Goal: Task Accomplishment & Management: Use online tool/utility

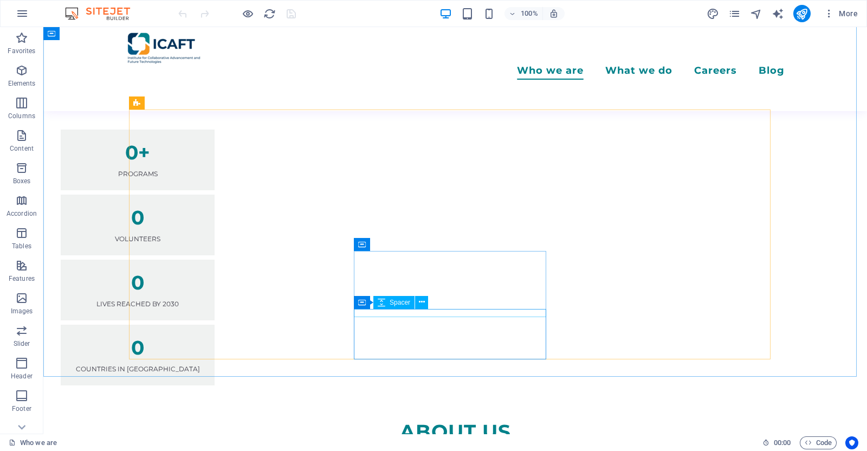
scroll to position [880, 0]
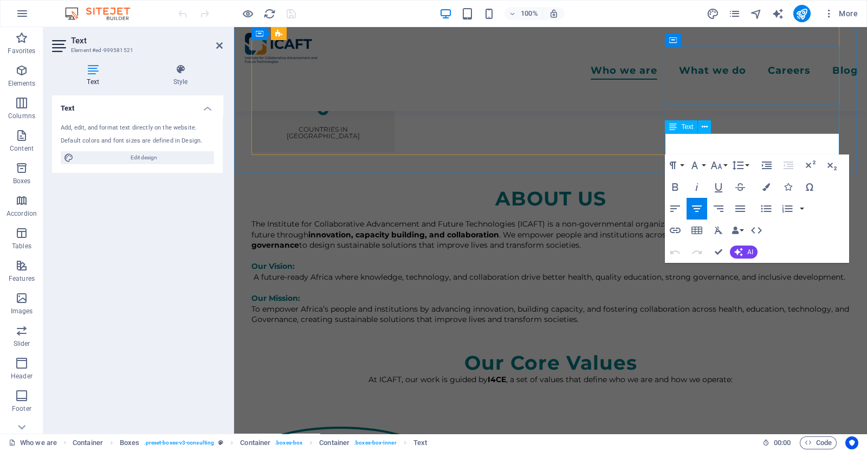
scroll to position [368, 4]
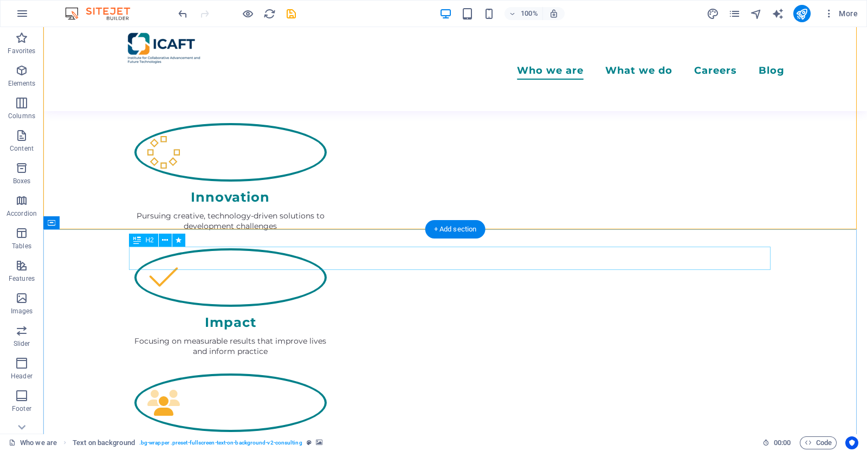
scroll to position [1152, 0]
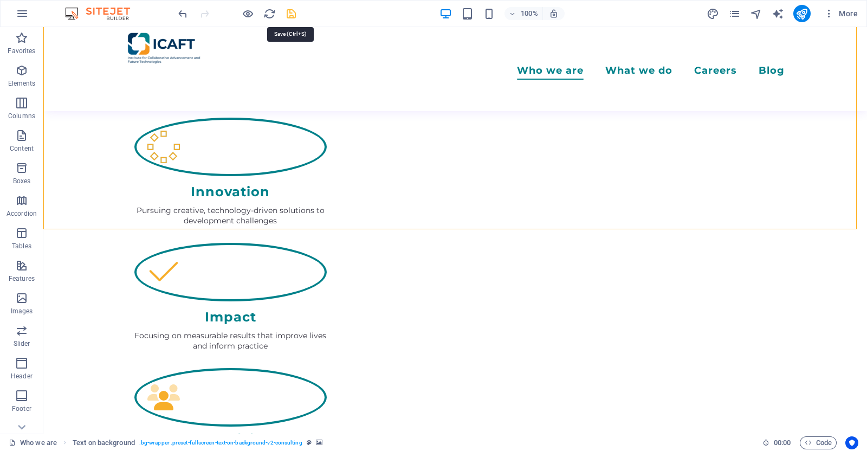
click at [286, 18] on icon "save" at bounding box center [291, 14] width 12 height 12
checkbox input "false"
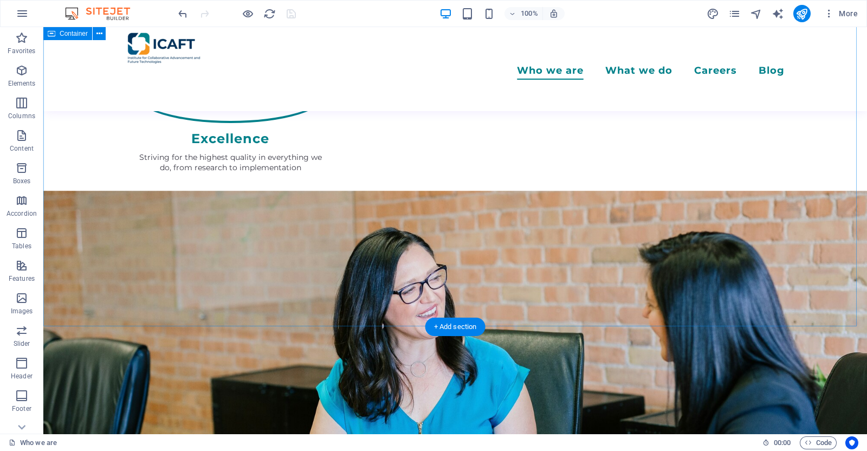
scroll to position [2167, 0]
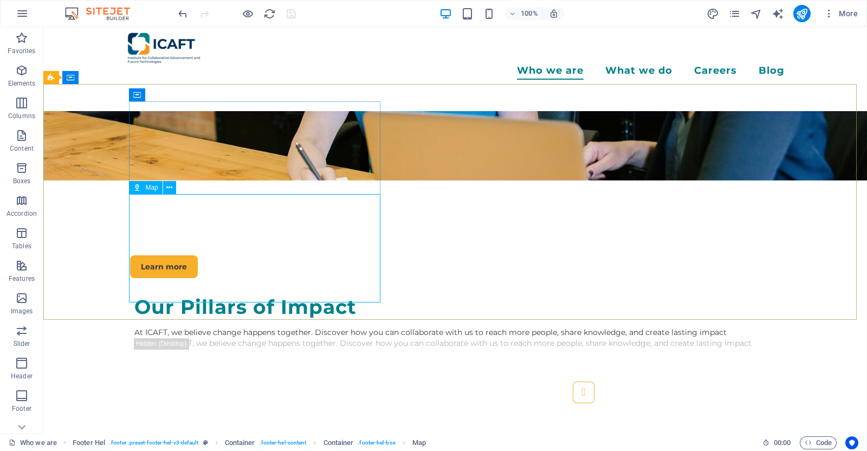
click at [147, 190] on span "Map" at bounding box center [151, 187] width 12 height 7
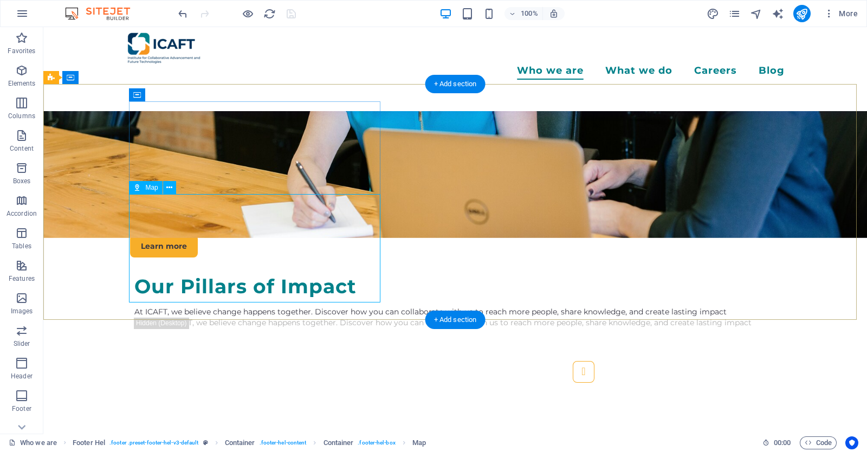
select select "1"
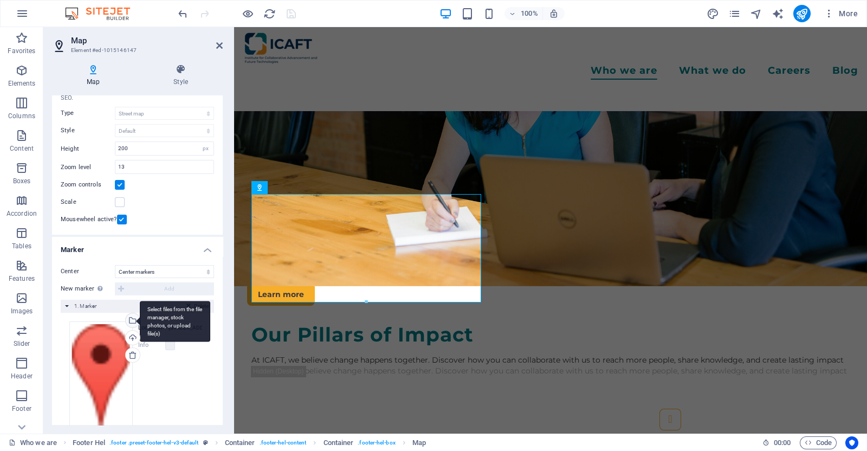
scroll to position [67, 0]
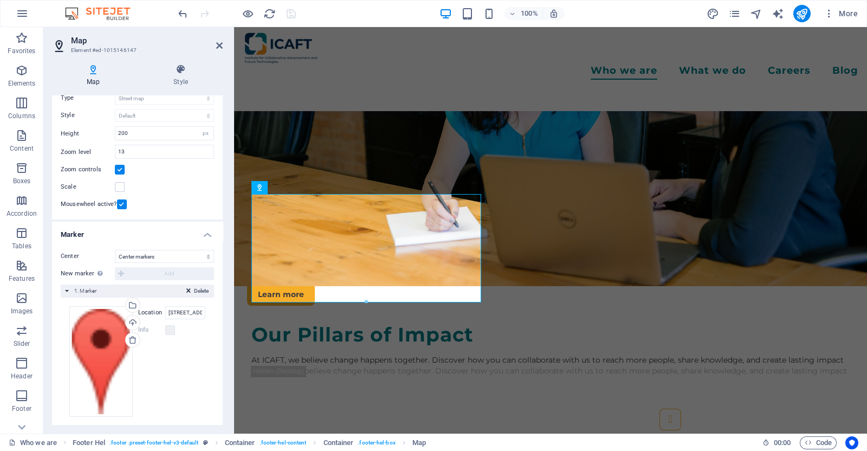
click at [120, 169] on label at bounding box center [120, 170] width 10 height 10
click at [0, 0] on input "Zoom controls" at bounding box center [0, 0] width 0 height 0
click at [120, 169] on label at bounding box center [120, 170] width 10 height 10
click at [0, 0] on input "Zoom controls" at bounding box center [0, 0] width 0 height 0
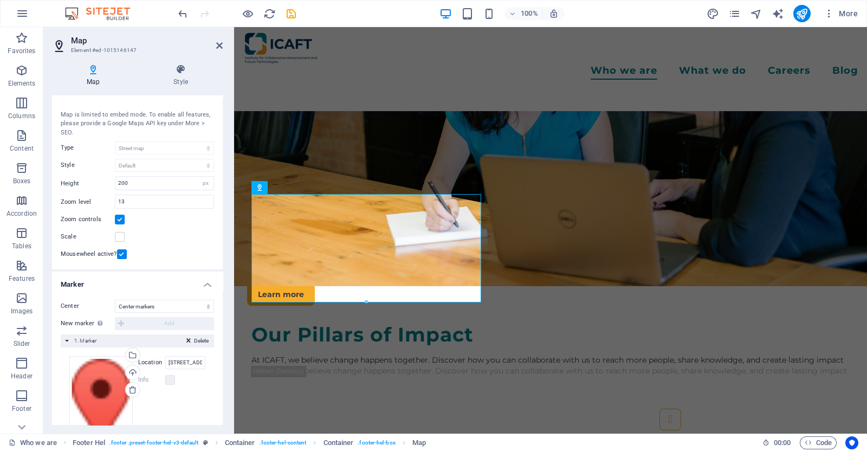
scroll to position [0, 0]
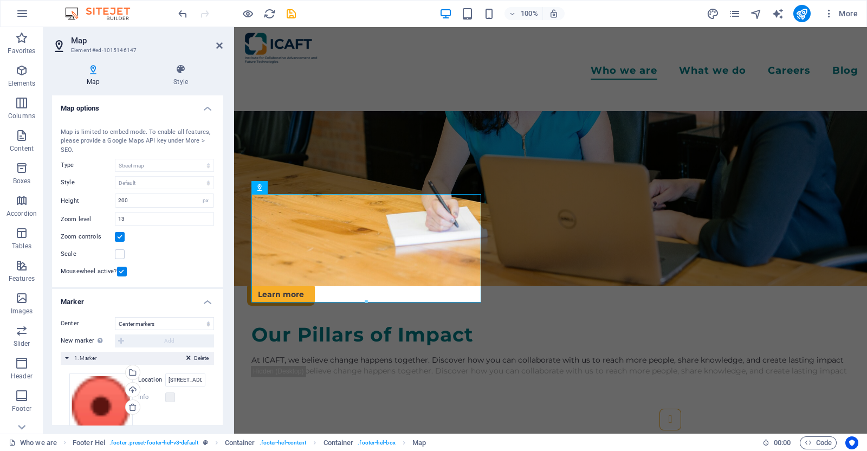
click at [187, 61] on div "Map Style Map options Map center [STREET_ADDRESS] Map is limited to embed mode.…" at bounding box center [137, 244] width 188 height 378
click at [187, 69] on icon at bounding box center [181, 69] width 84 height 11
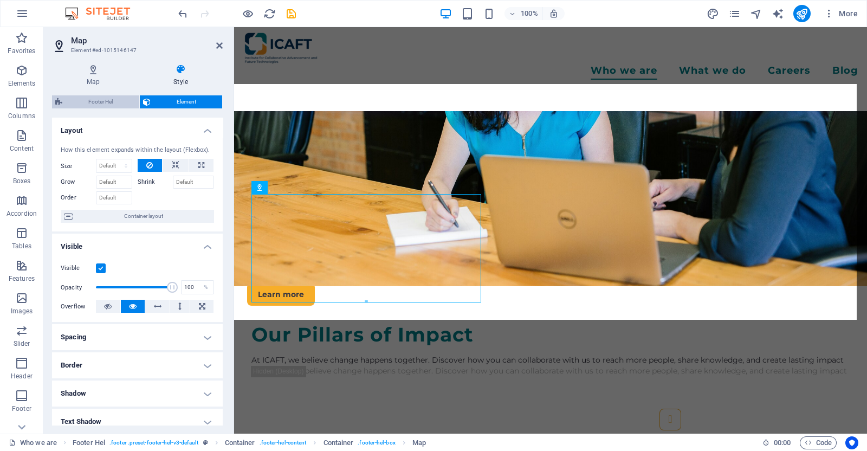
click at [114, 101] on span "Footer Hel" at bounding box center [101, 101] width 70 height 13
select select "%"
select select "rem"
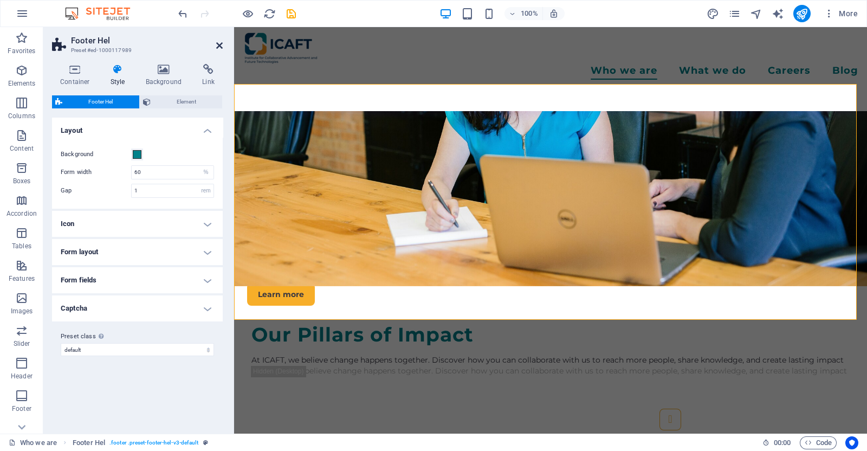
click at [222, 47] on icon at bounding box center [219, 45] width 7 height 9
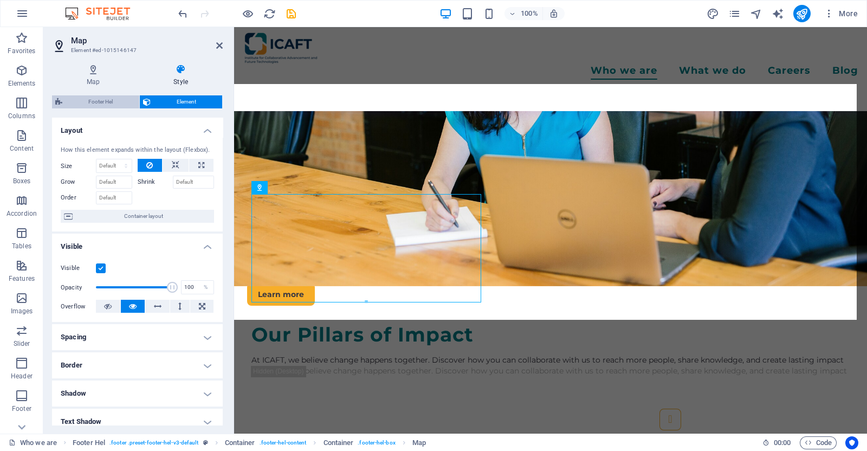
click at [106, 105] on span "Footer Hel" at bounding box center [101, 101] width 70 height 13
select select "%"
select select "rem"
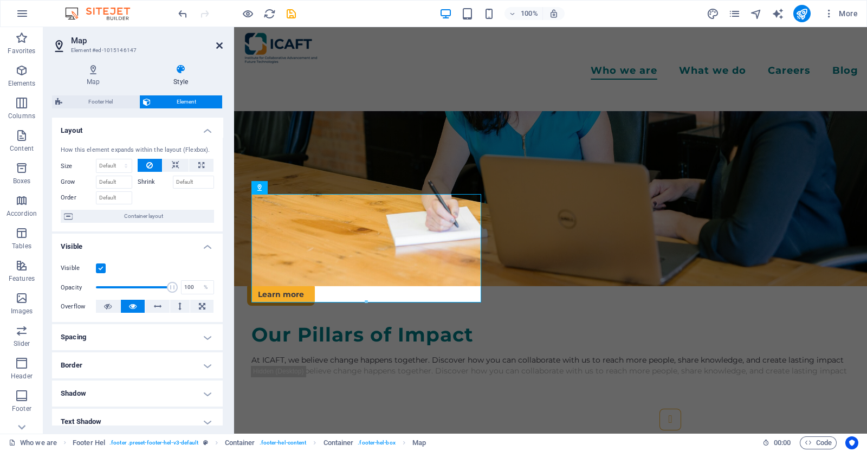
click at [218, 46] on icon at bounding box center [219, 45] width 7 height 9
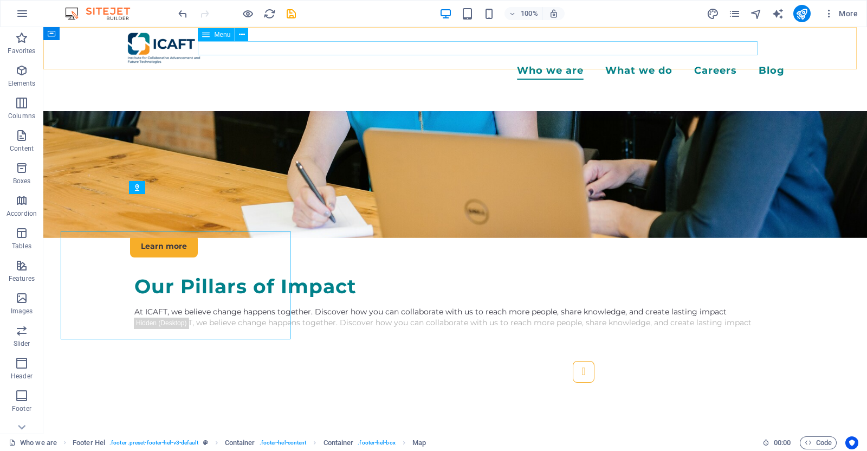
scroll to position [2167, 0]
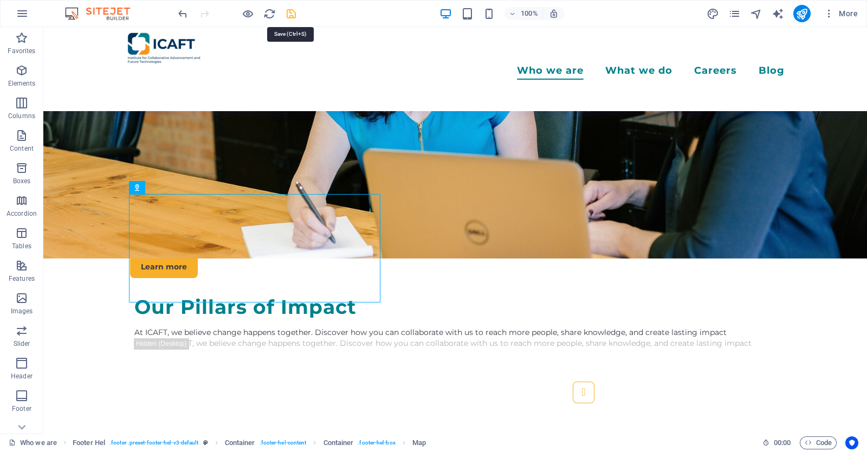
drag, startPoint x: 293, startPoint y: 11, endPoint x: 264, endPoint y: 10, distance: 28.7
click at [293, 11] on icon "save" at bounding box center [291, 14] width 12 height 12
checkbox input "false"
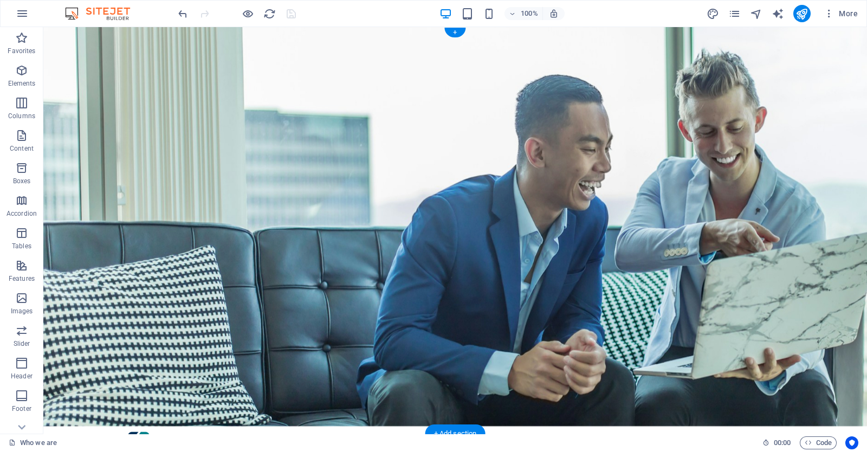
scroll to position [0, 0]
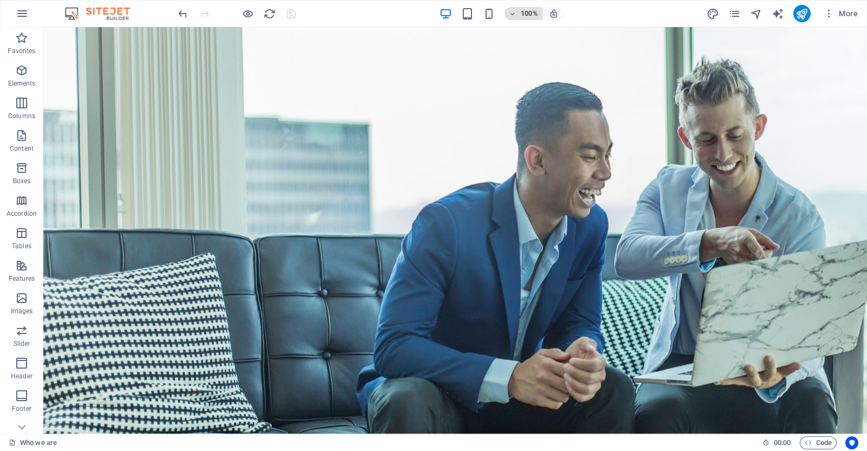
click at [512, 12] on icon "button" at bounding box center [513, 13] width 8 height 7
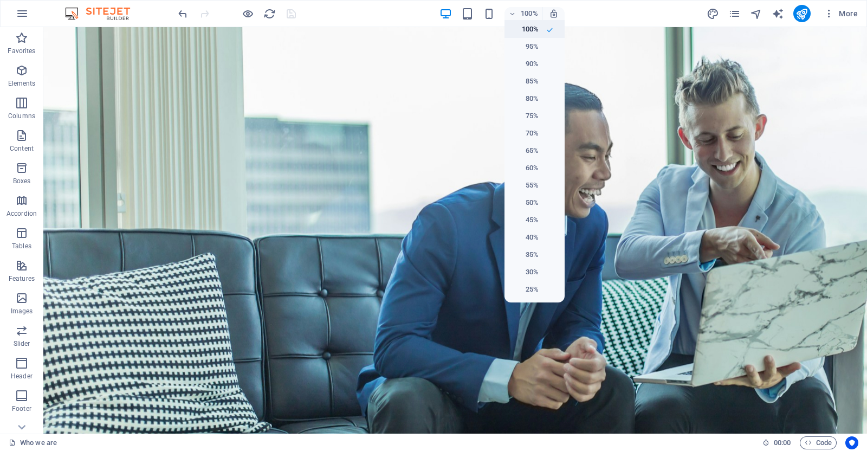
click at [541, 29] on li "100%" at bounding box center [535, 29] width 60 height 17
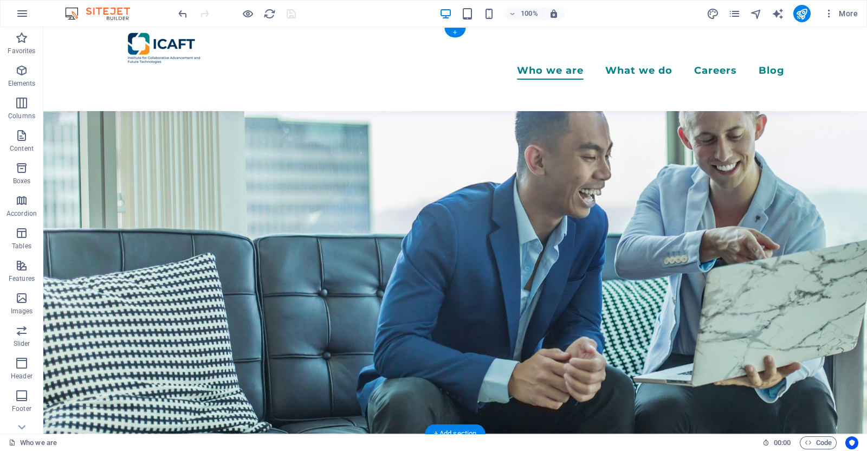
scroll to position [203, 0]
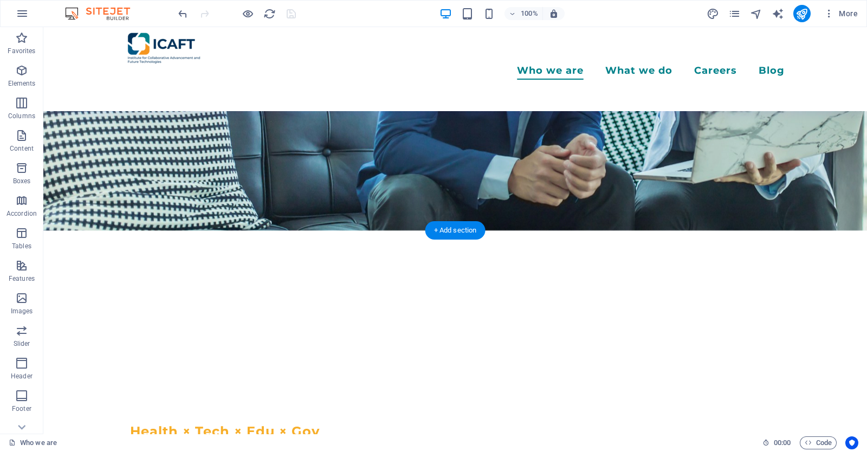
click at [253, 205] on figure at bounding box center [455, 27] width 824 height 406
select select "vh"
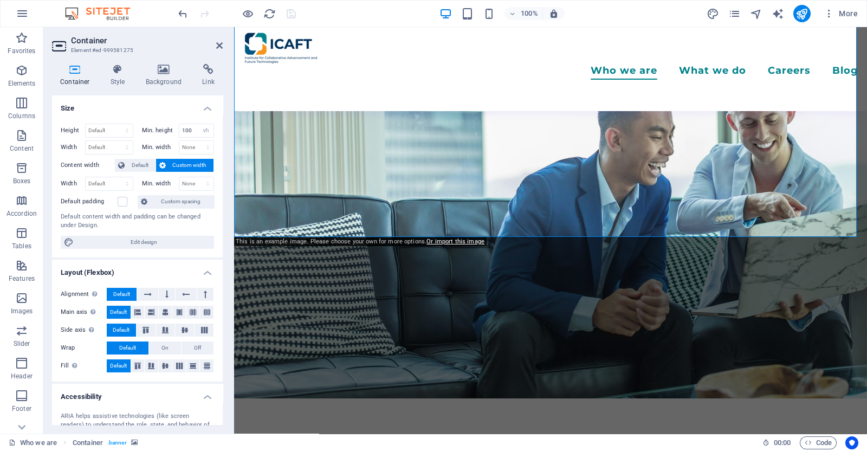
scroll to position [0, 0]
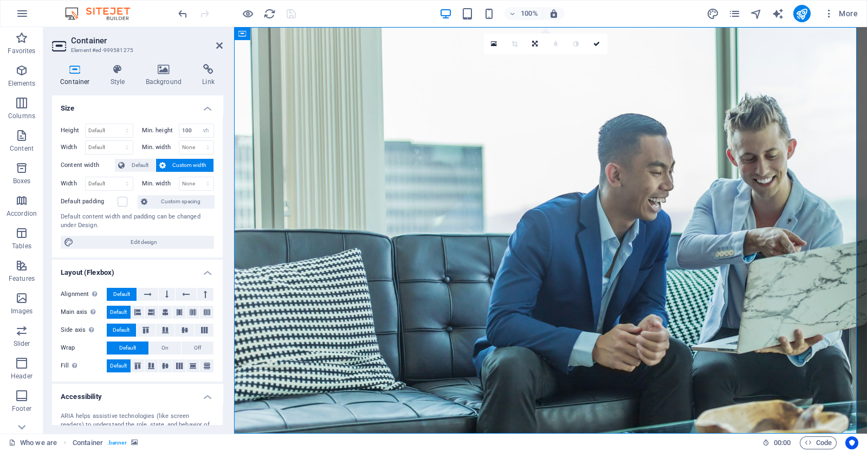
click at [71, 73] on icon at bounding box center [75, 69] width 46 height 11
click at [114, 79] on h4 "Style" at bounding box center [119, 75] width 35 height 23
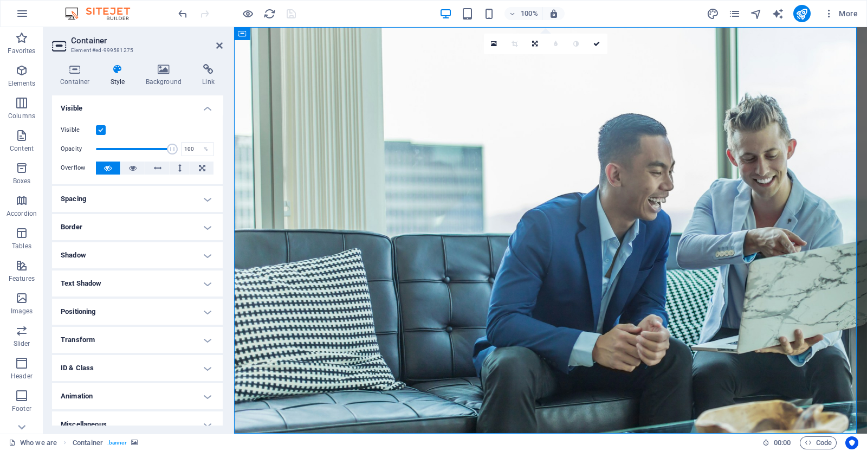
click at [106, 196] on h4 "Spacing" at bounding box center [137, 199] width 171 height 26
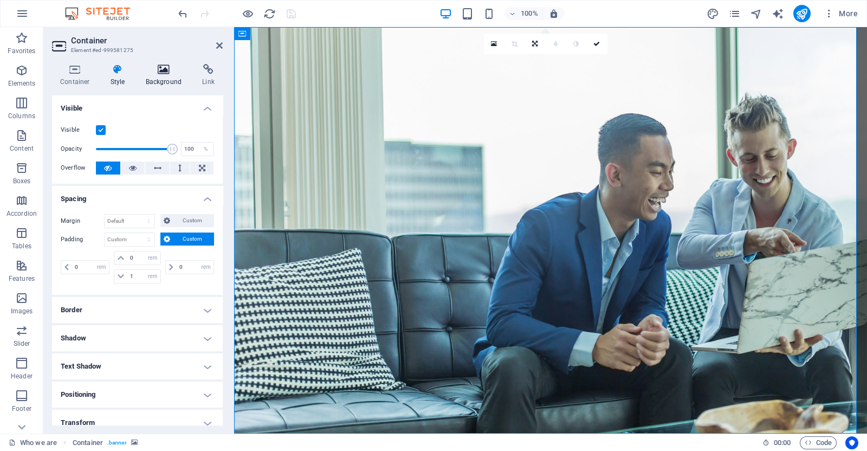
click at [175, 74] on icon at bounding box center [164, 69] width 53 height 11
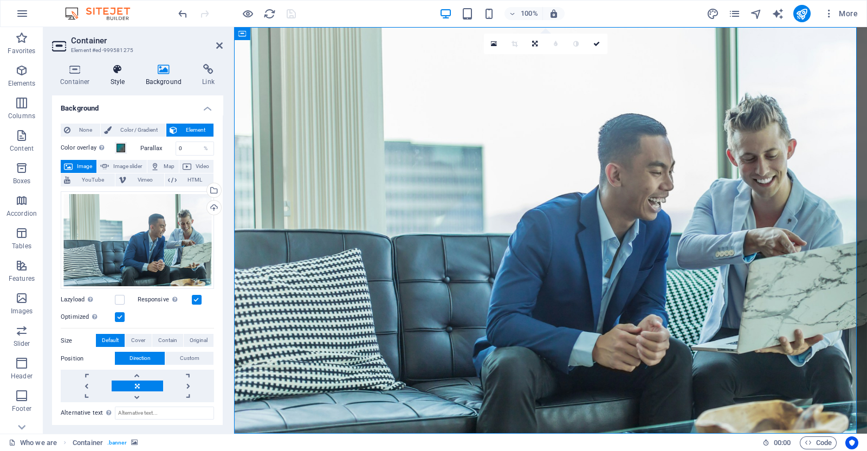
click at [118, 74] on icon at bounding box center [117, 69] width 31 height 11
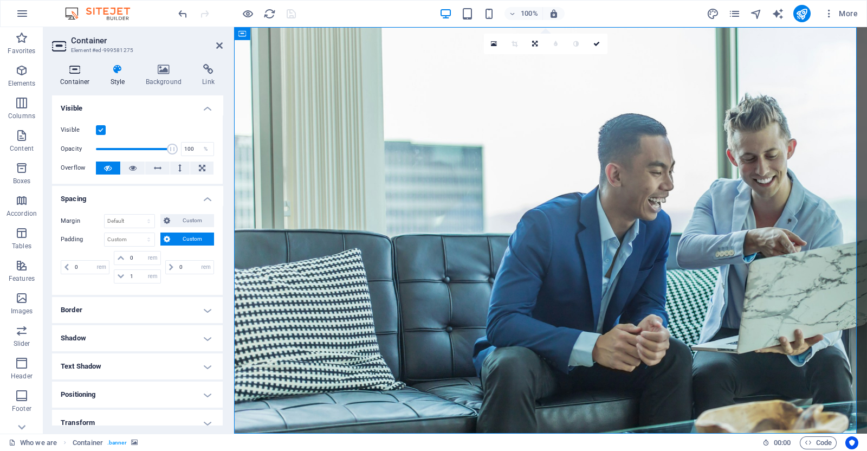
click at [71, 74] on icon at bounding box center [75, 69] width 46 height 11
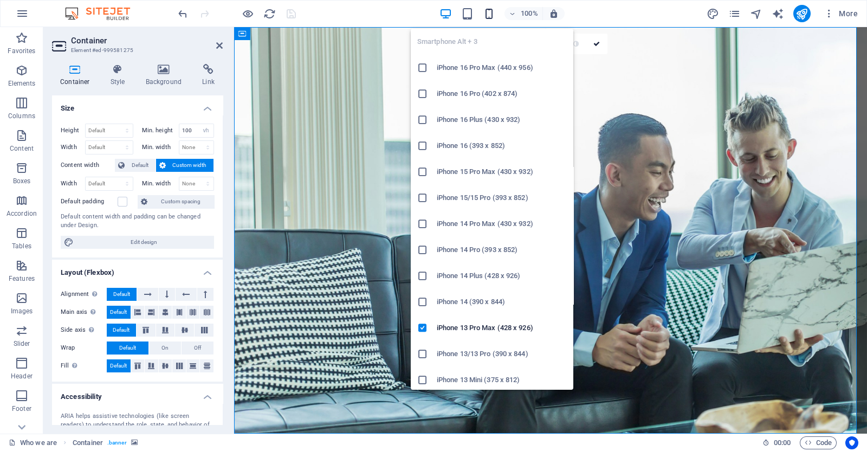
click at [488, 14] on icon "button" at bounding box center [489, 14] width 12 height 12
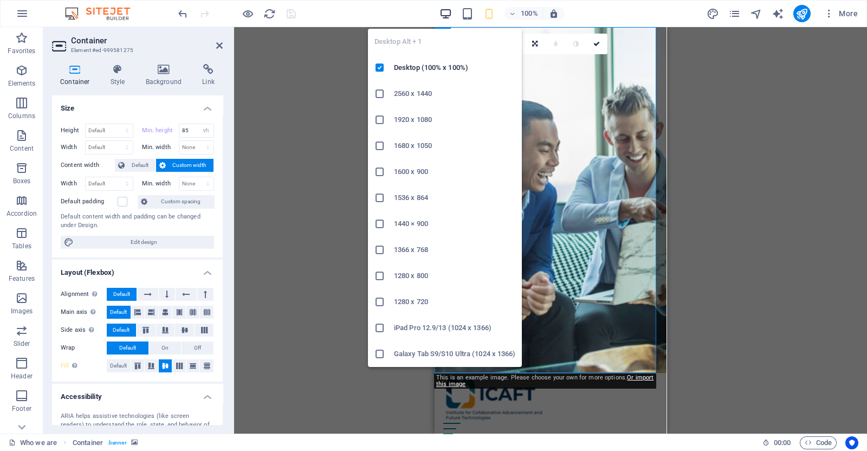
click at [446, 14] on icon "button" at bounding box center [446, 14] width 12 height 12
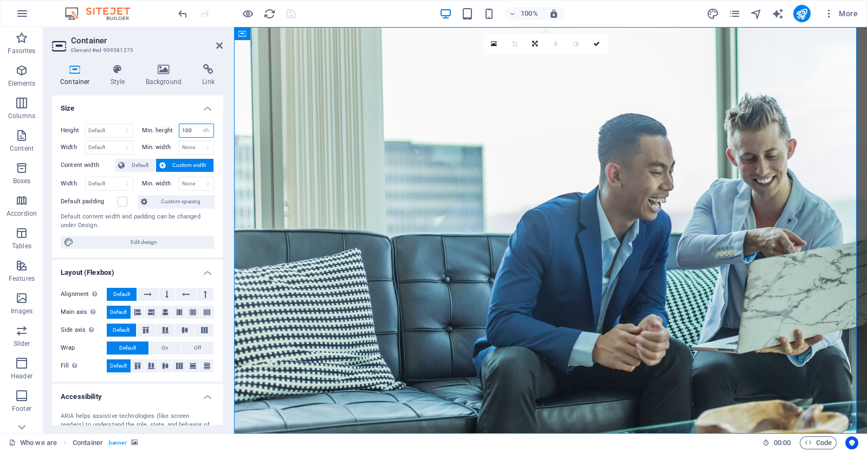
click at [192, 126] on input "100" at bounding box center [196, 130] width 35 height 13
drag, startPoint x: 190, startPoint y: 125, endPoint x: 176, endPoint y: 128, distance: 14.6
click at [176, 128] on div "Min. height 100 None px rem % vh vw" at bounding box center [178, 131] width 73 height 14
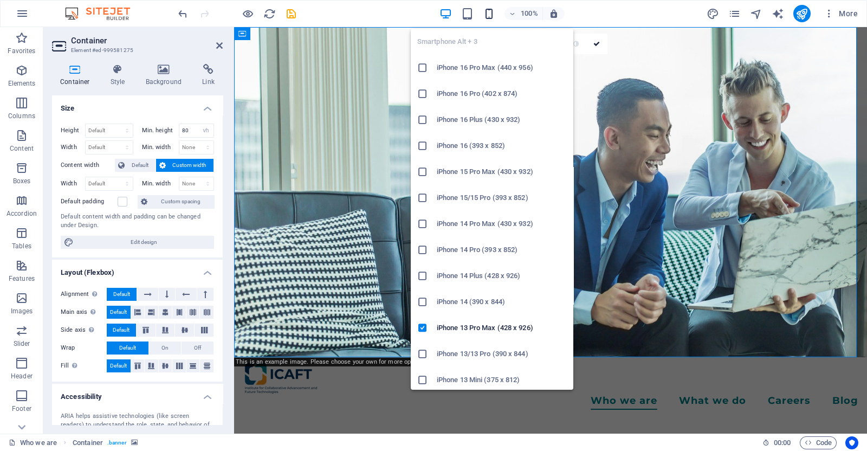
click at [492, 15] on icon "button" at bounding box center [489, 14] width 12 height 12
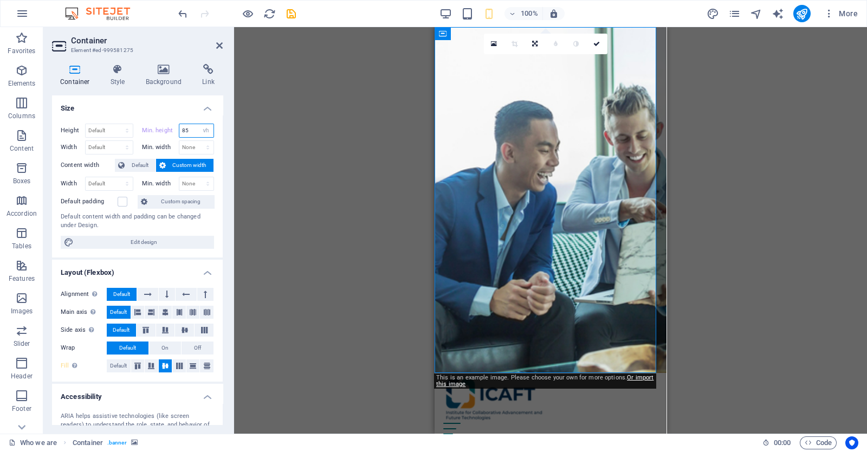
click at [179, 127] on input "85" at bounding box center [196, 130] width 35 height 13
drag, startPoint x: 190, startPoint y: 128, endPoint x: 157, endPoint y: 127, distance: 32.5
click at [157, 127] on div "Min. height 85 None px rem % vh vw" at bounding box center [178, 131] width 73 height 14
drag, startPoint x: 193, startPoint y: 127, endPoint x: 169, endPoint y: 132, distance: 25.4
click at [169, 132] on div "Min. height 85 None px rem % vh vw" at bounding box center [178, 131] width 73 height 14
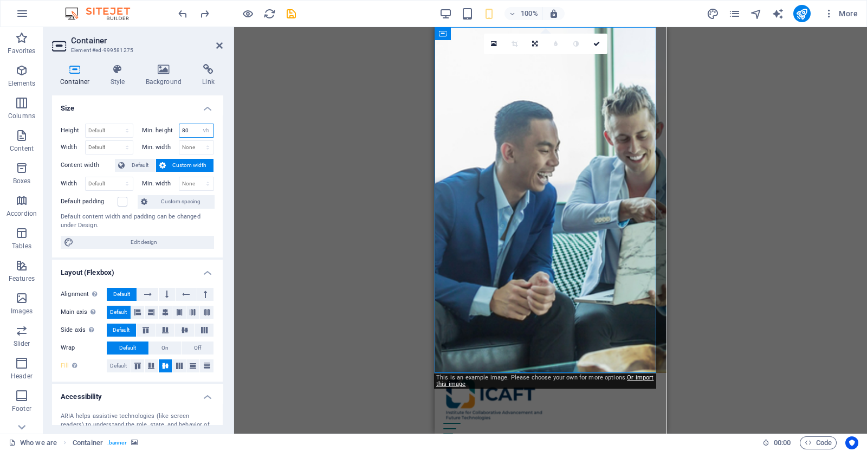
type input "80"
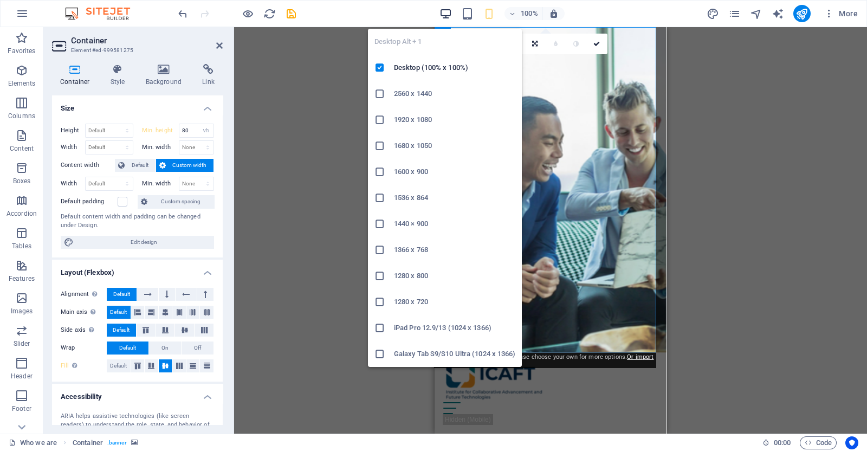
click at [446, 12] on icon "button" at bounding box center [446, 14] width 12 height 12
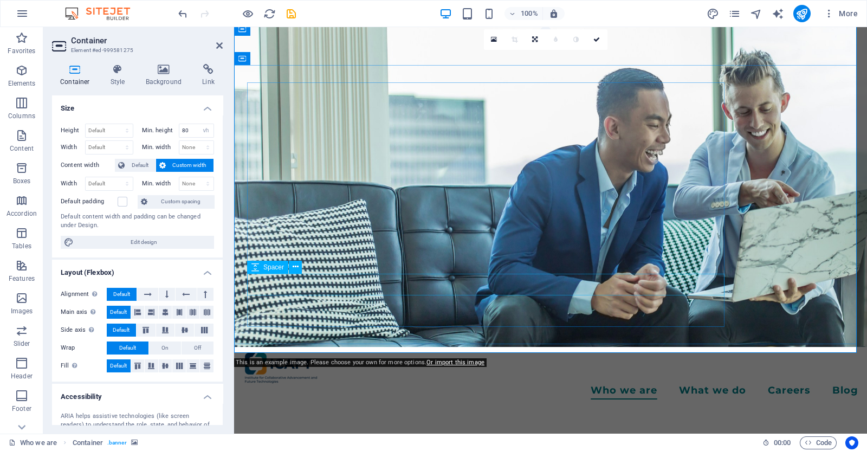
scroll to position [135, 0]
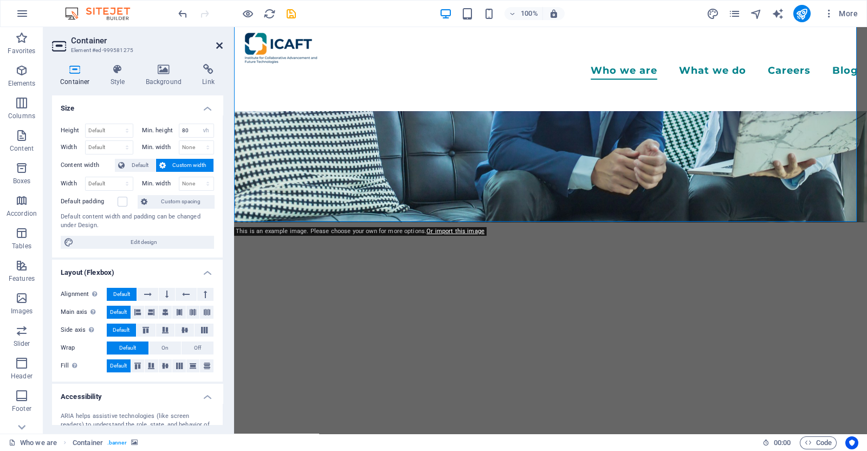
click at [217, 44] on icon at bounding box center [219, 45] width 7 height 9
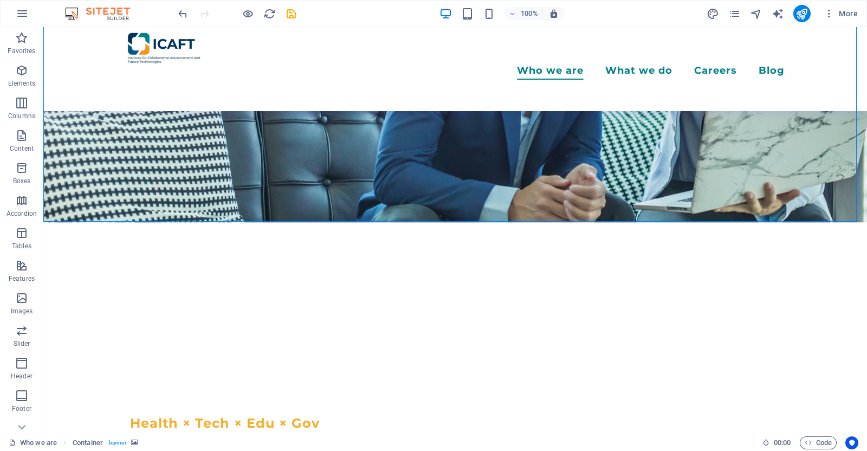
click at [256, 17] on div at bounding box center [236, 13] width 121 height 17
click at [248, 13] on icon "button" at bounding box center [248, 14] width 12 height 12
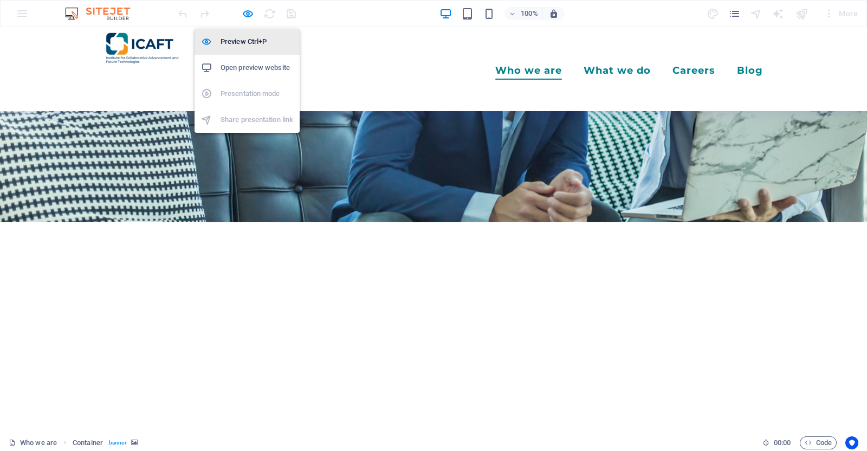
click at [253, 42] on h6 "Preview Ctrl+P" at bounding box center [257, 41] width 73 height 13
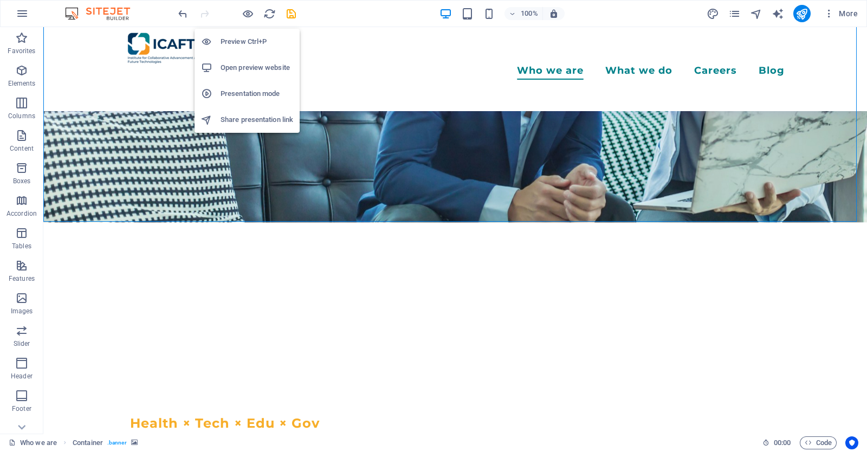
click at [263, 62] on h6 "Open preview website" at bounding box center [257, 67] width 73 height 13
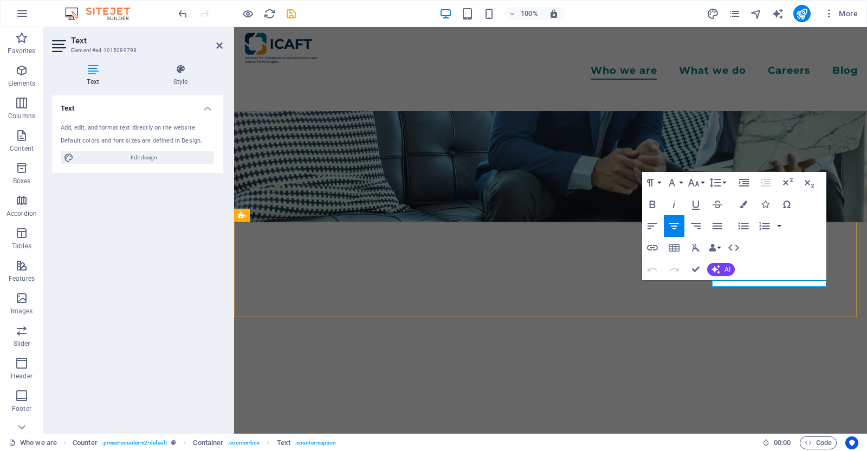
click at [217, 39] on h2 "Text" at bounding box center [147, 41] width 152 height 10
click at [220, 44] on icon at bounding box center [219, 45] width 7 height 9
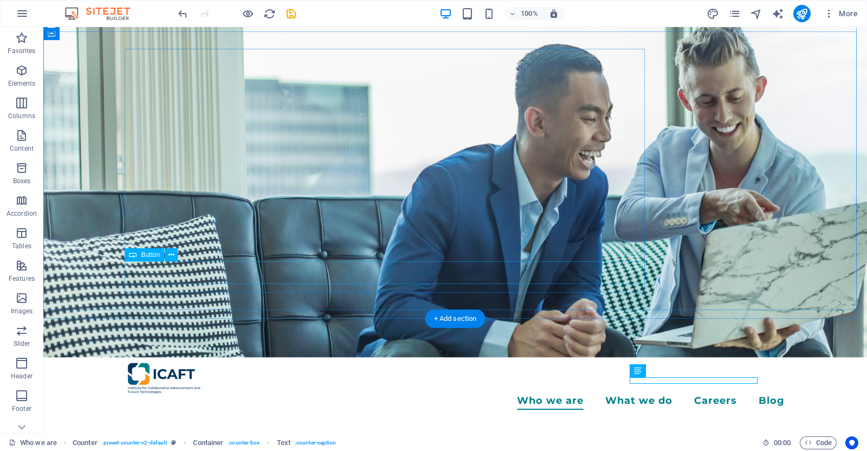
scroll to position [203, 0]
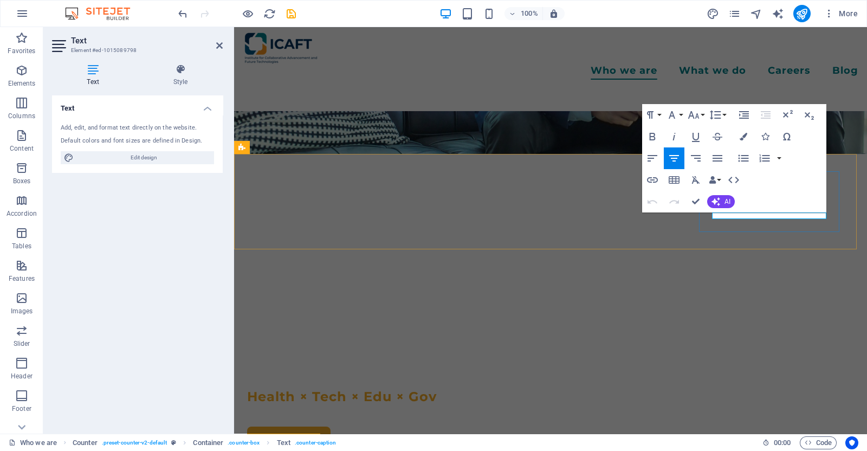
drag, startPoint x: 773, startPoint y: 212, endPoint x: 818, endPoint y: 212, distance: 45.0
click at [780, 212] on div "Paragraph Format Normal Heading 1 Heading 2 Heading 3 Heading 4 Heading 5 Headi…" at bounding box center [734, 158] width 184 height 108
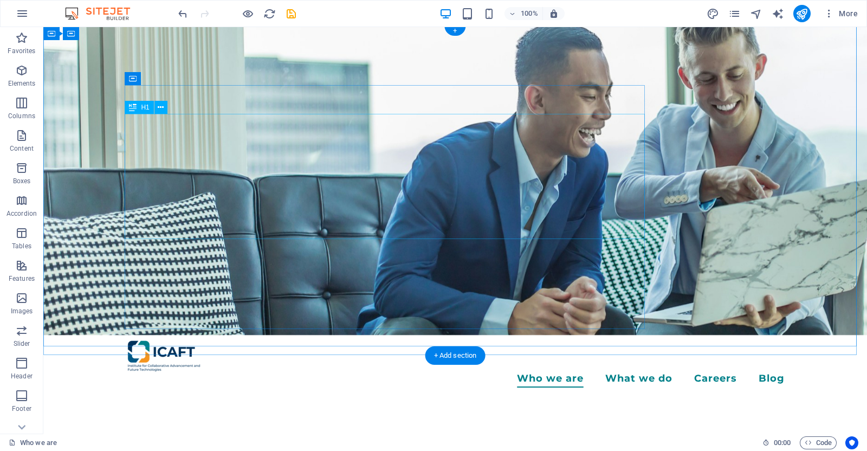
scroll to position [0, 0]
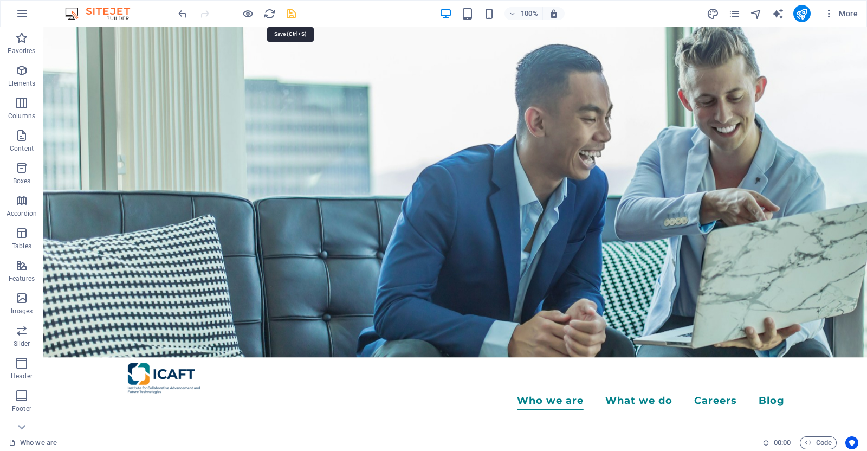
click at [296, 14] on icon "save" at bounding box center [291, 14] width 12 height 12
checkbox input "false"
click at [802, 16] on icon "publish" at bounding box center [802, 14] width 12 height 12
